Goal: Subscribe to service/newsletter

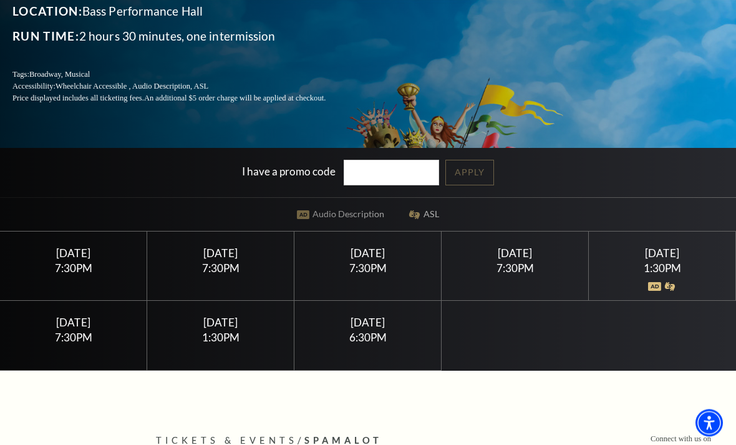
scroll to position [196, 0]
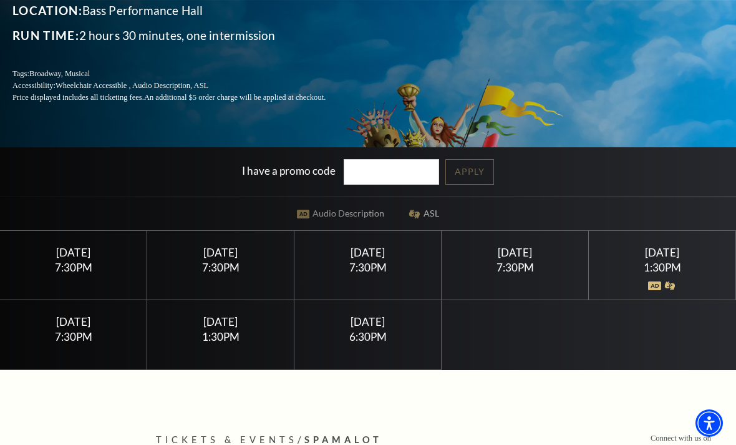
click at [370, 273] on div "7:30PM" at bounding box center [367, 267] width 117 height 11
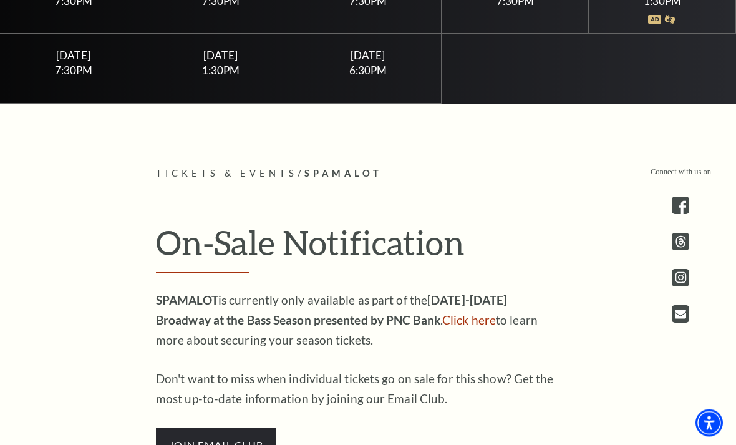
scroll to position [506, 0]
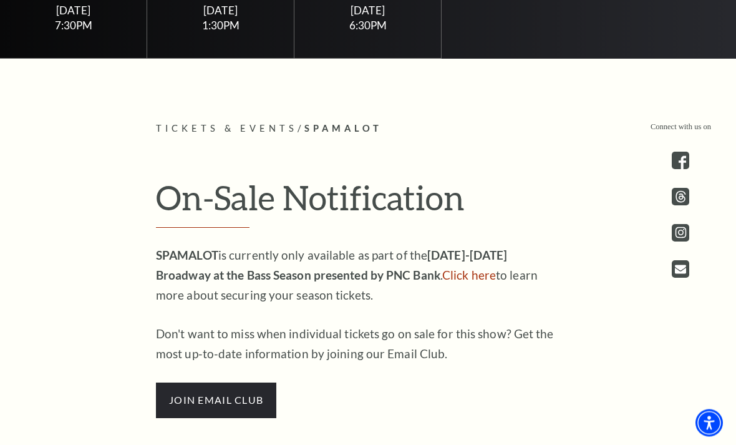
click at [201, 418] on span "join email club" at bounding box center [216, 400] width 120 height 35
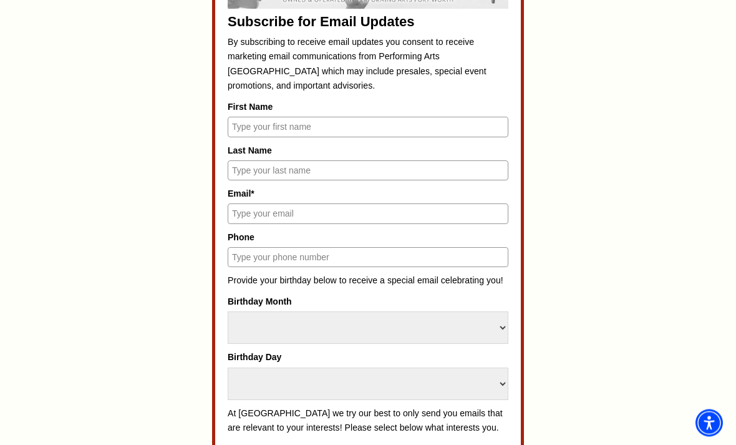
scroll to position [569, 0]
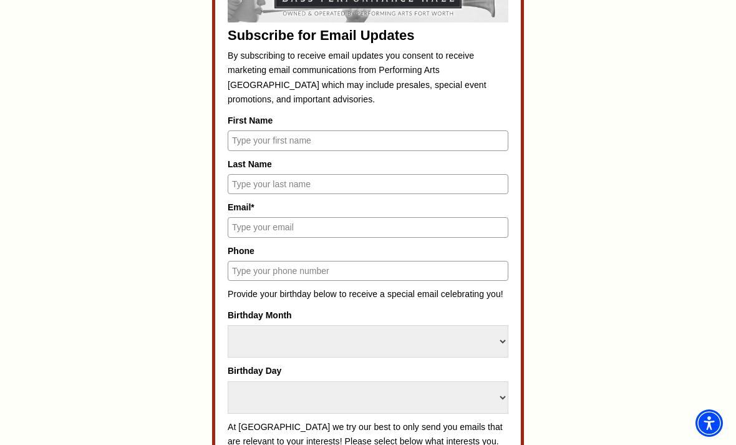
click at [264, 138] on input "First Name" at bounding box center [368, 140] width 281 height 20
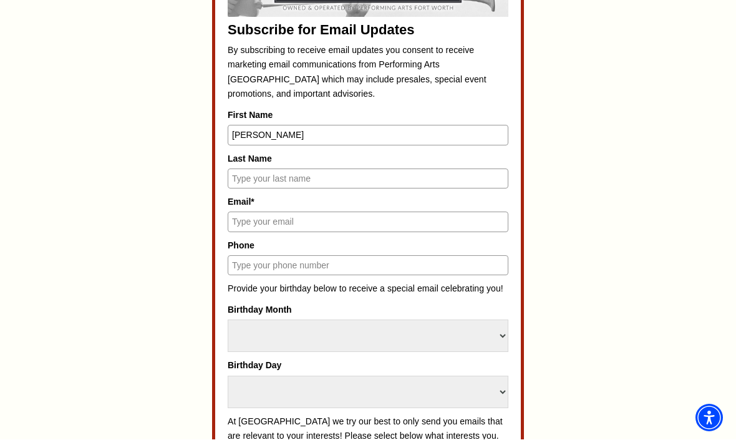
type input "Tammy"
click at [258, 177] on input "Last Name" at bounding box center [368, 184] width 281 height 20
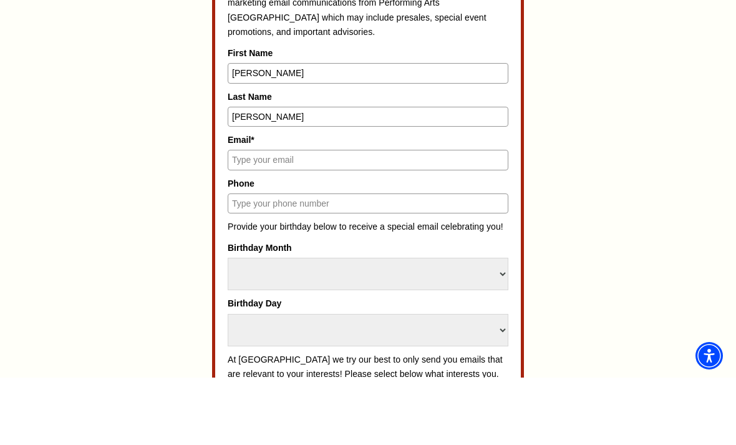
type input "Maras"
click at [268, 217] on input "Email*" at bounding box center [368, 227] width 281 height 20
type input "tammym8068@yahoo.com"
click at [290, 261] on input "Phone" at bounding box center [368, 271] width 281 height 20
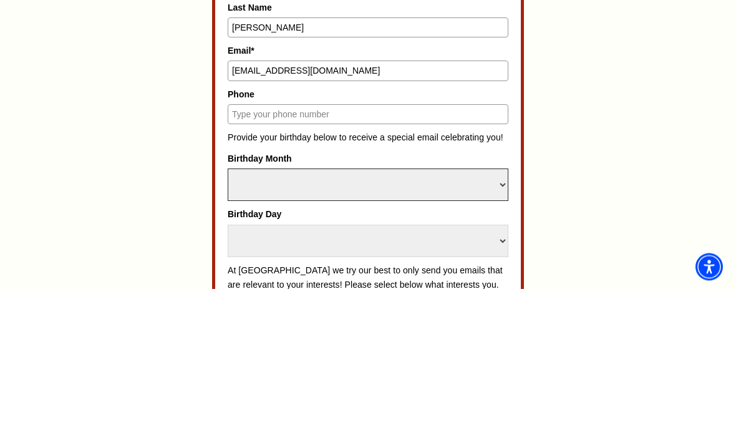
click at [429, 325] on select "Select Month January February March April May June July August September Octobe…" at bounding box center [368, 341] width 281 height 32
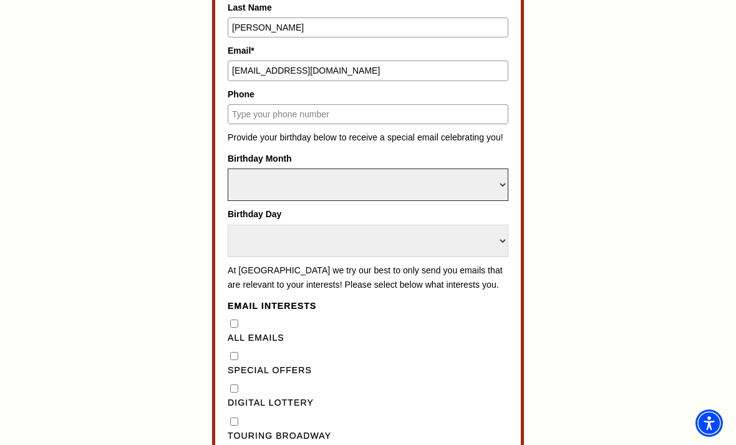
select select "March"
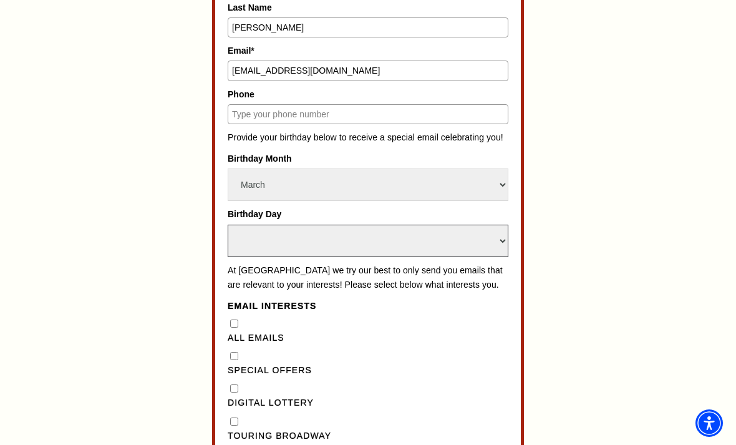
click at [379, 225] on select "Select Day 1 2 3 4 5 6 7 8 9 10 11 12 13 14 15 16 17 18 19 20 21 22 23 24 25 26…" at bounding box center [368, 241] width 281 height 32
click at [498, 225] on select "Select Day 1 2 3 4 5 6 7 8 9 10 11 12 13 14 15 16 17 18 19 20 21 22 23 24 25 26…" at bounding box center [368, 241] width 281 height 32
select select "24"
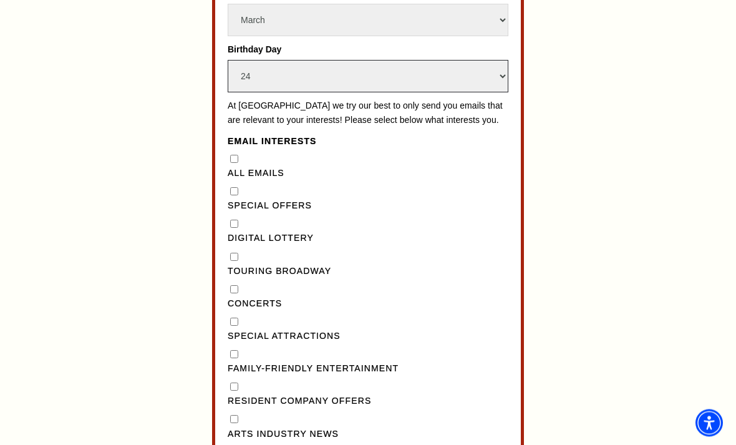
scroll to position [891, 0]
click at [232, 186] on "] "Special Offers" at bounding box center [234, 190] width 8 height 8
checkbox "] "true"
click at [231, 252] on Broadway"] "Touring Broadway" at bounding box center [234, 256] width 8 height 8
checkbox Broadway"] "true"
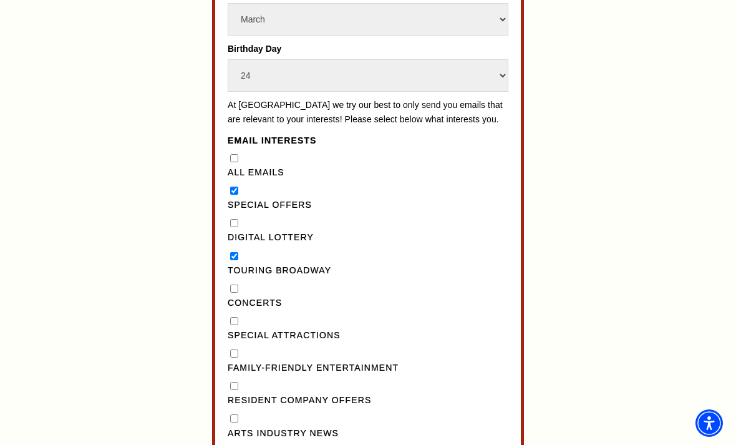
click at [230, 317] on Attractions"] "Special Attractions" at bounding box center [234, 321] width 8 height 8
checkbox Attractions"] "true"
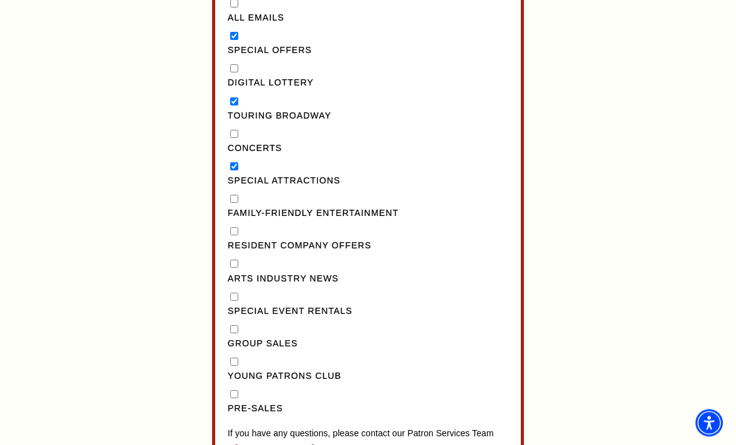
scroll to position [1047, 0]
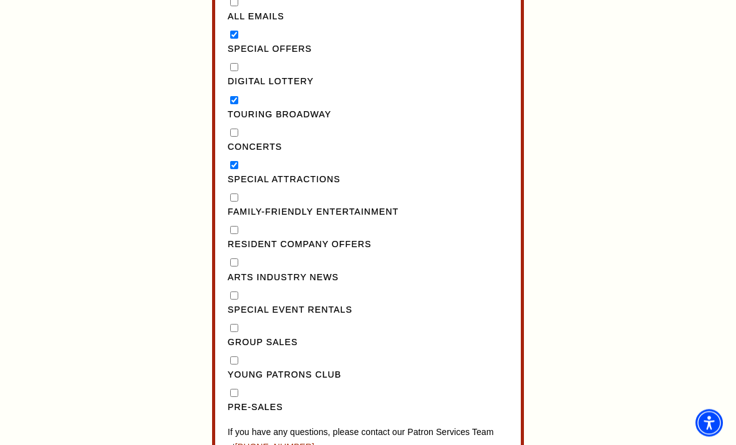
click at [230, 389] on input "Pre-Sales" at bounding box center [234, 393] width 8 height 8
checkbox input "true"
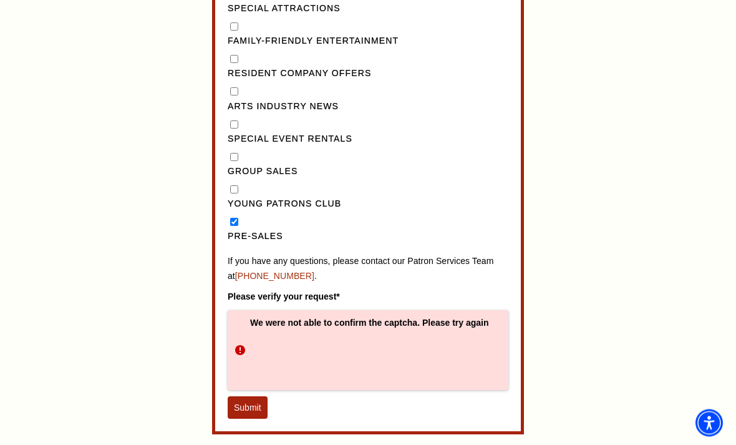
scroll to position [1218, 0]
click at [248, 396] on button "Submit" at bounding box center [248, 407] width 40 height 22
